Goal: Information Seeking & Learning: Learn about a topic

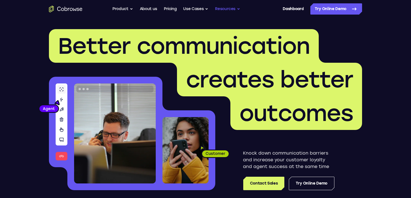
click at [224, 9] on button "Resources" at bounding box center [227, 8] width 25 height 11
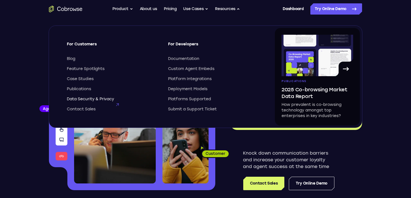
click at [84, 99] on span "Data Security & Privacy" at bounding box center [90, 99] width 47 height 6
